Goal: Task Accomplishment & Management: Use online tool/utility

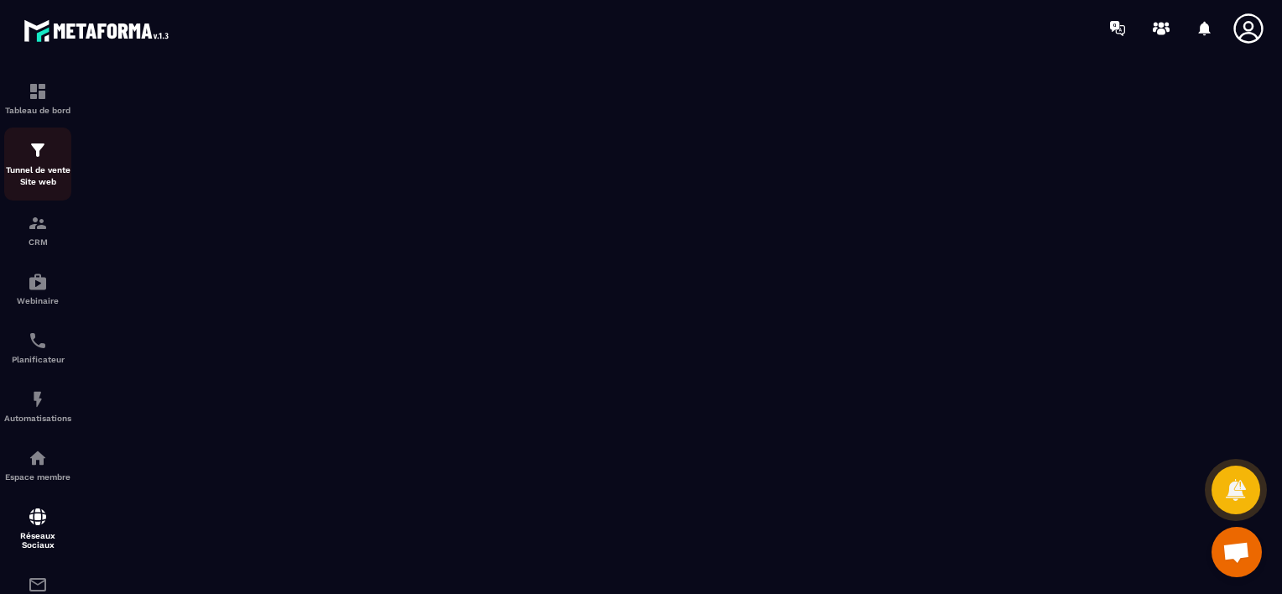
click at [27, 185] on p "Tunnel de vente Site web" at bounding box center [37, 175] width 67 height 23
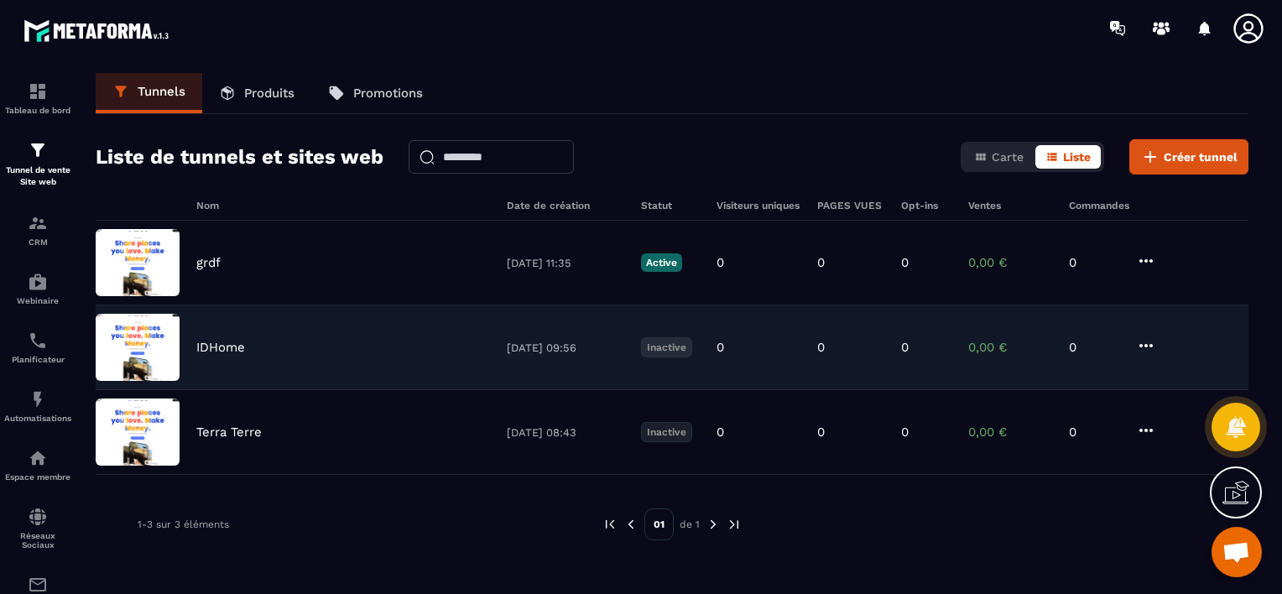
click at [694, 343] on div "Inactive" at bounding box center [670, 347] width 59 height 20
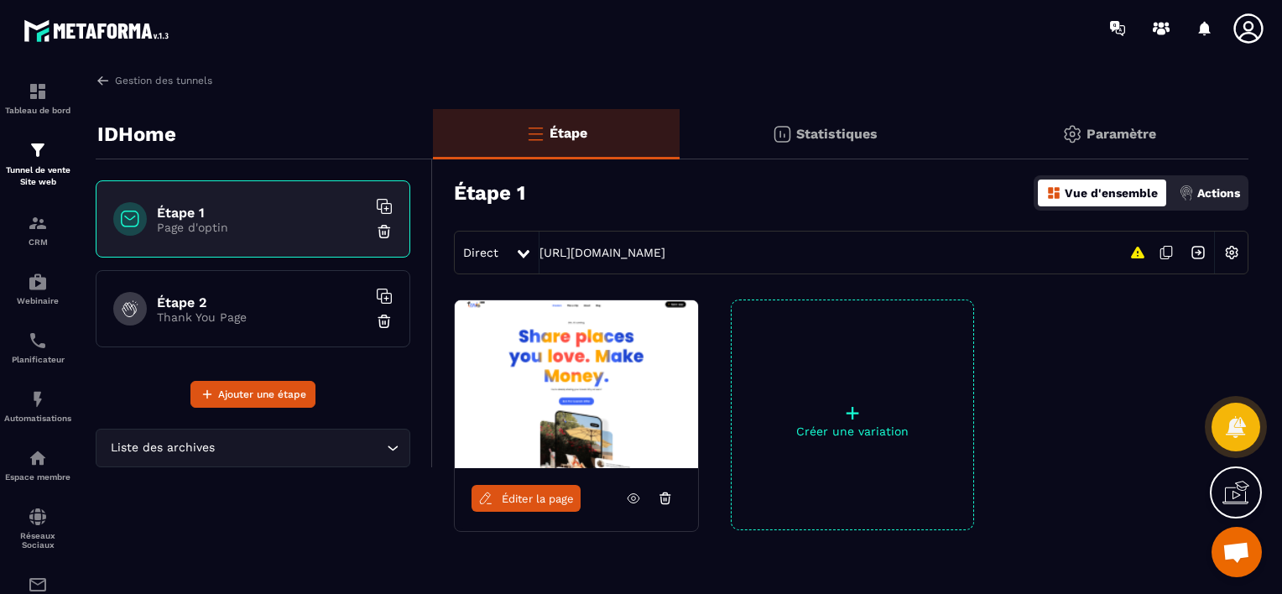
click at [533, 497] on span "Éditer la page" at bounding box center [538, 498] width 72 height 13
